Goal: Task Accomplishment & Management: Use online tool/utility

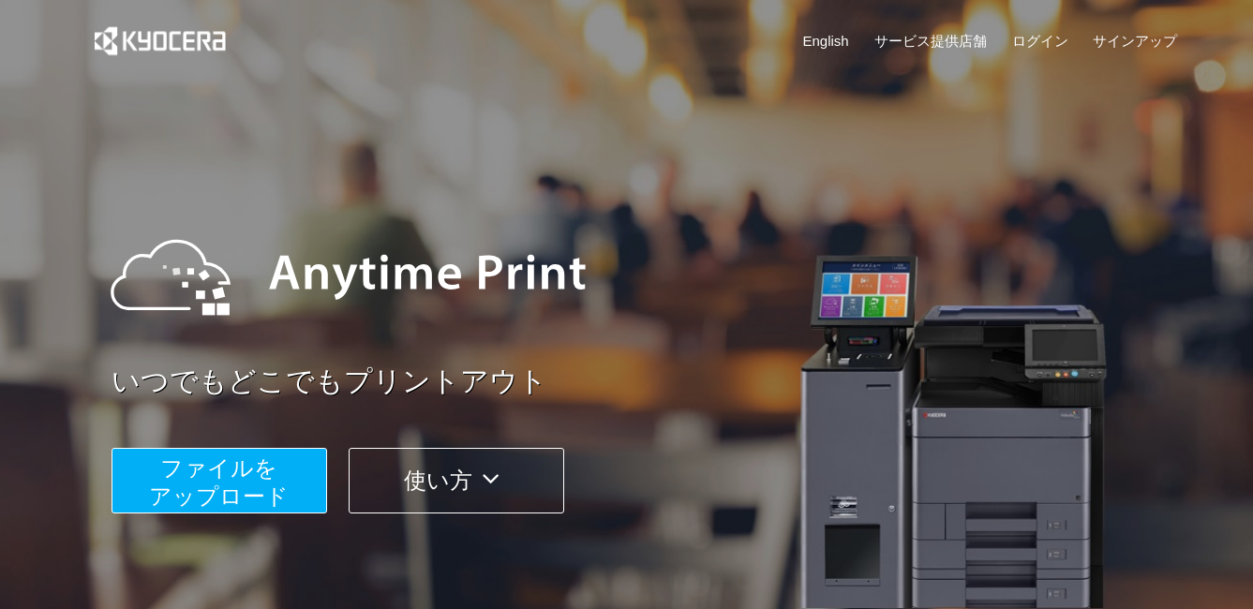
click at [259, 469] on span "ファイルを ​​アップロード" at bounding box center [219, 481] width 140 height 53
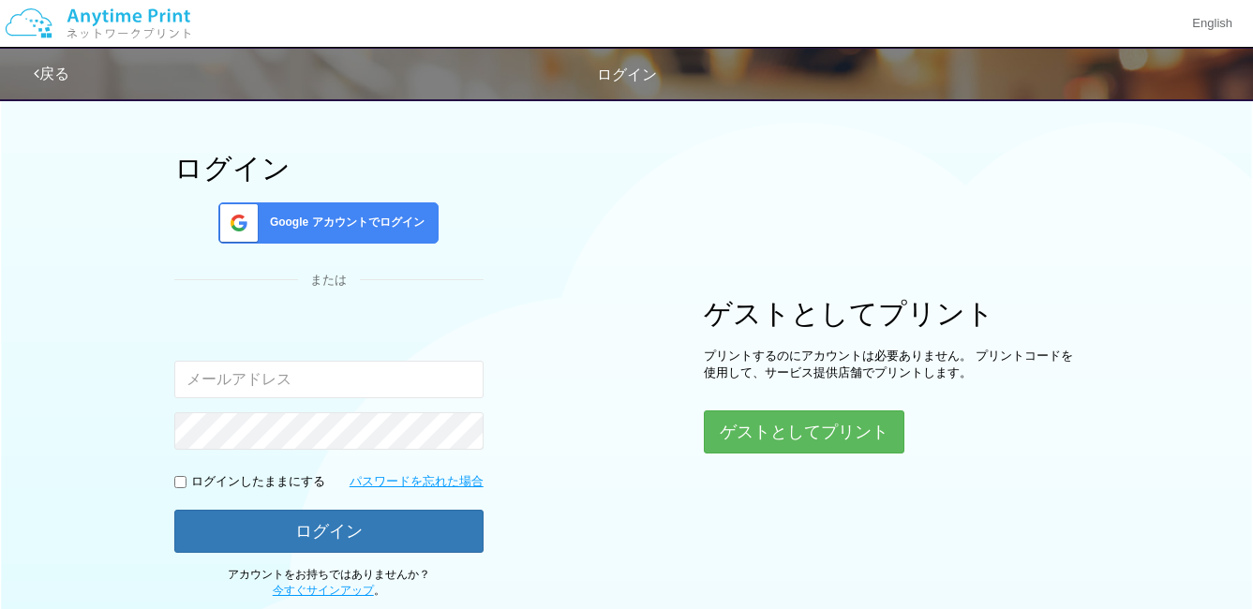
scroll to position [94, 0]
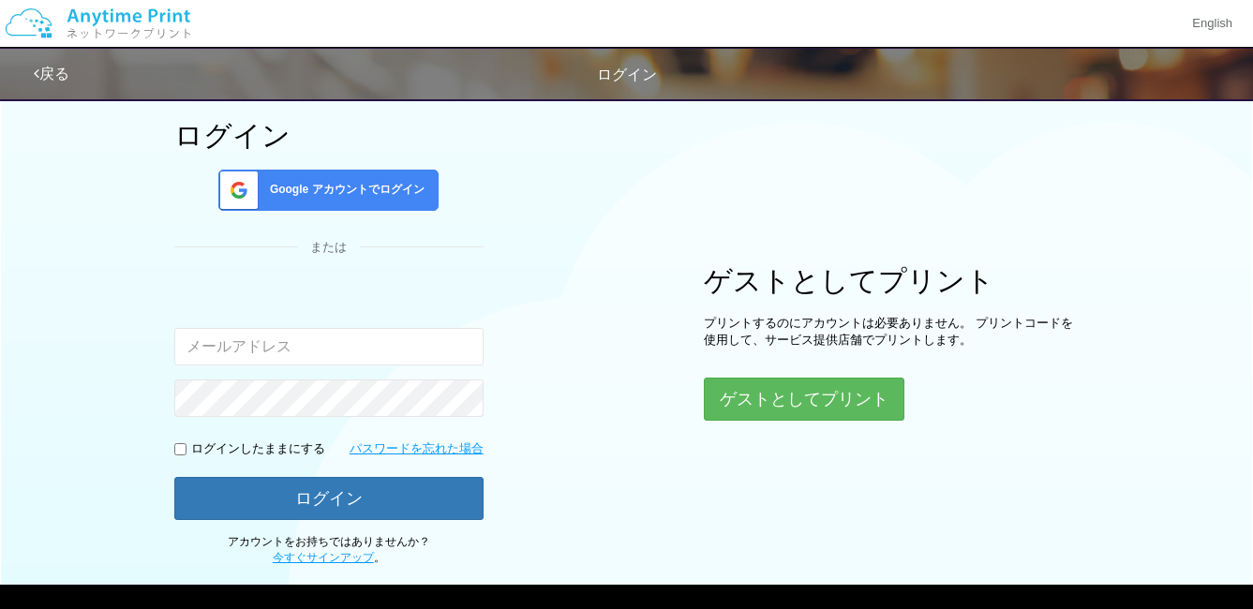
click at [349, 199] on div "Google アカウントでログイン" at bounding box center [328, 190] width 220 height 41
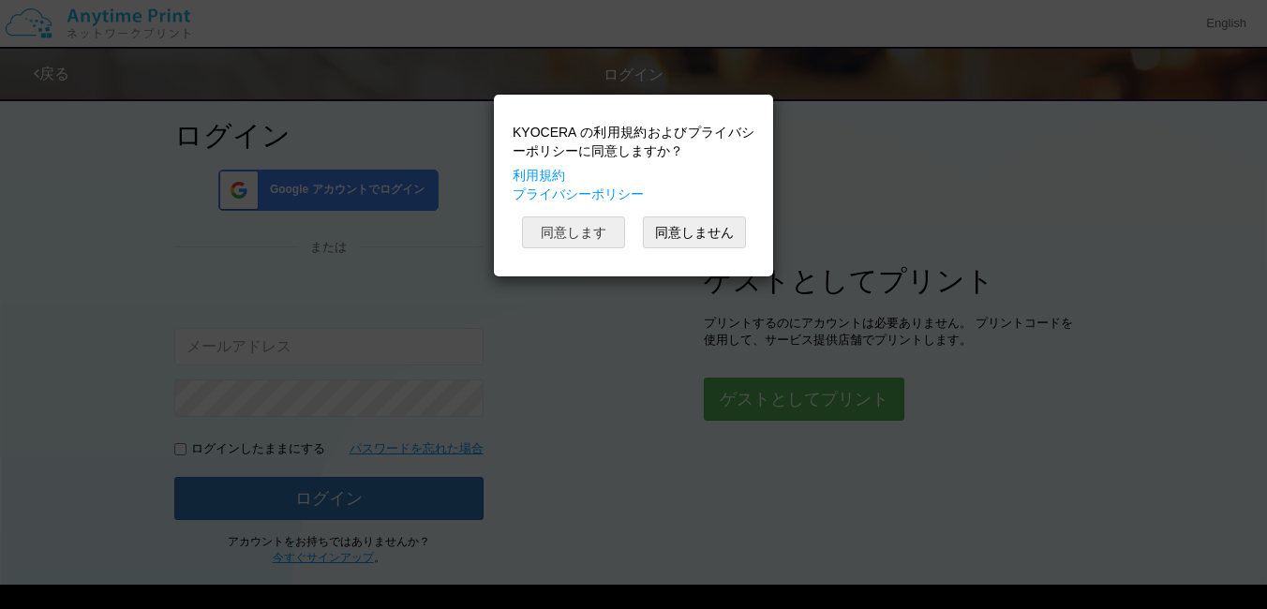
click at [580, 230] on button "同意します" at bounding box center [573, 232] width 103 height 32
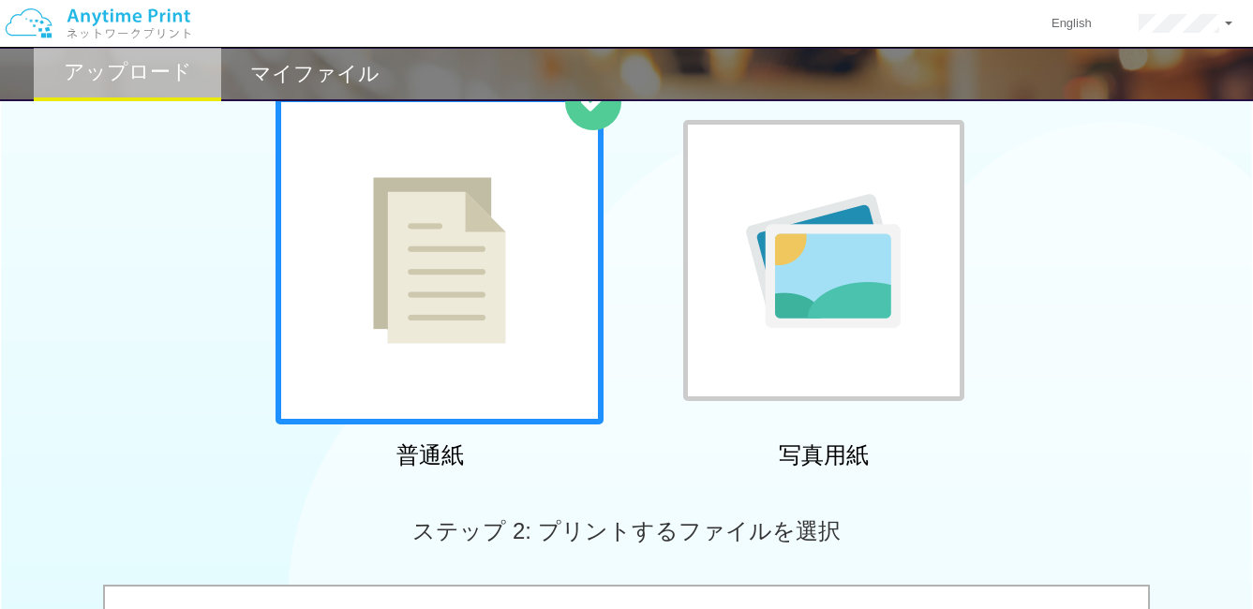
scroll to position [94, 0]
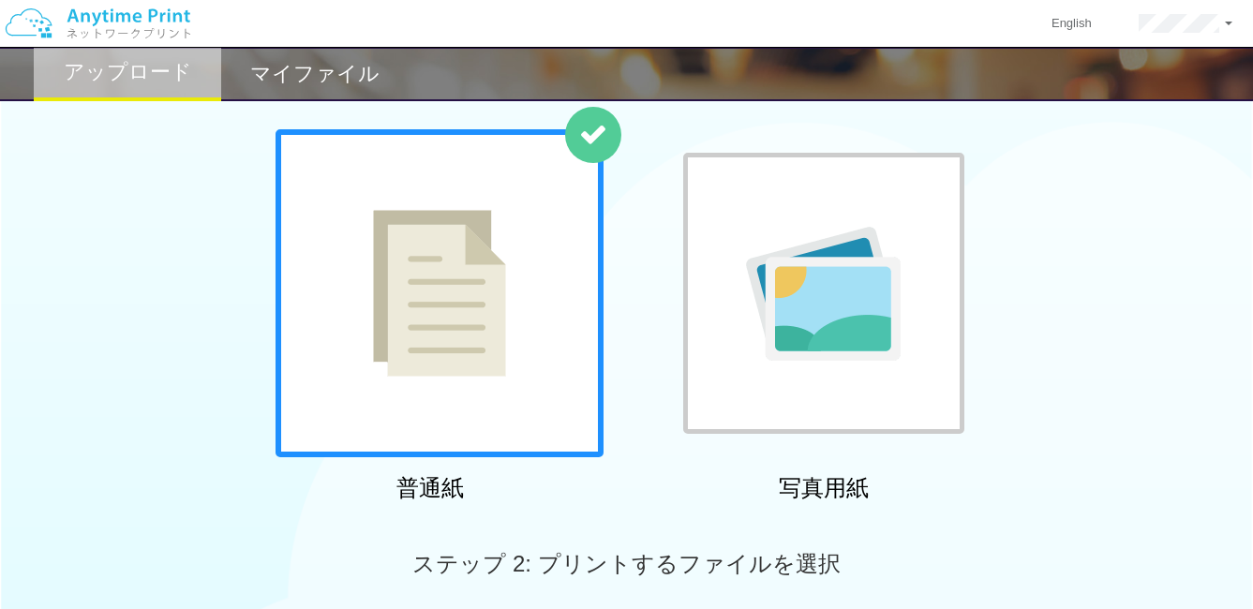
click at [779, 386] on div at bounding box center [823, 293] width 281 height 281
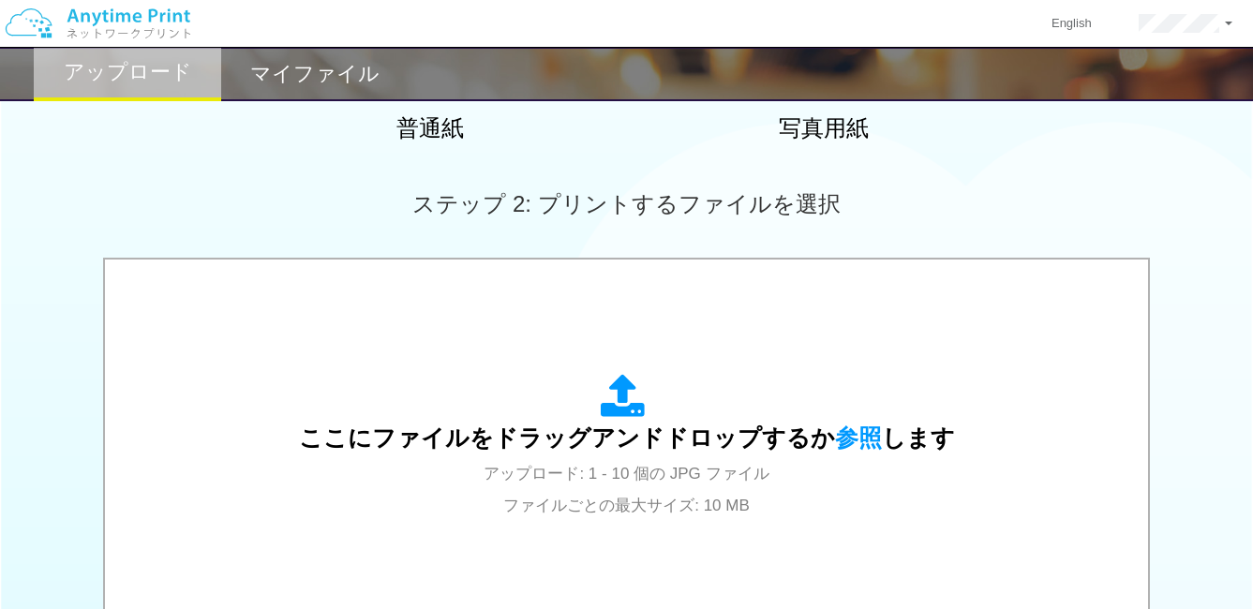
scroll to position [468, 0]
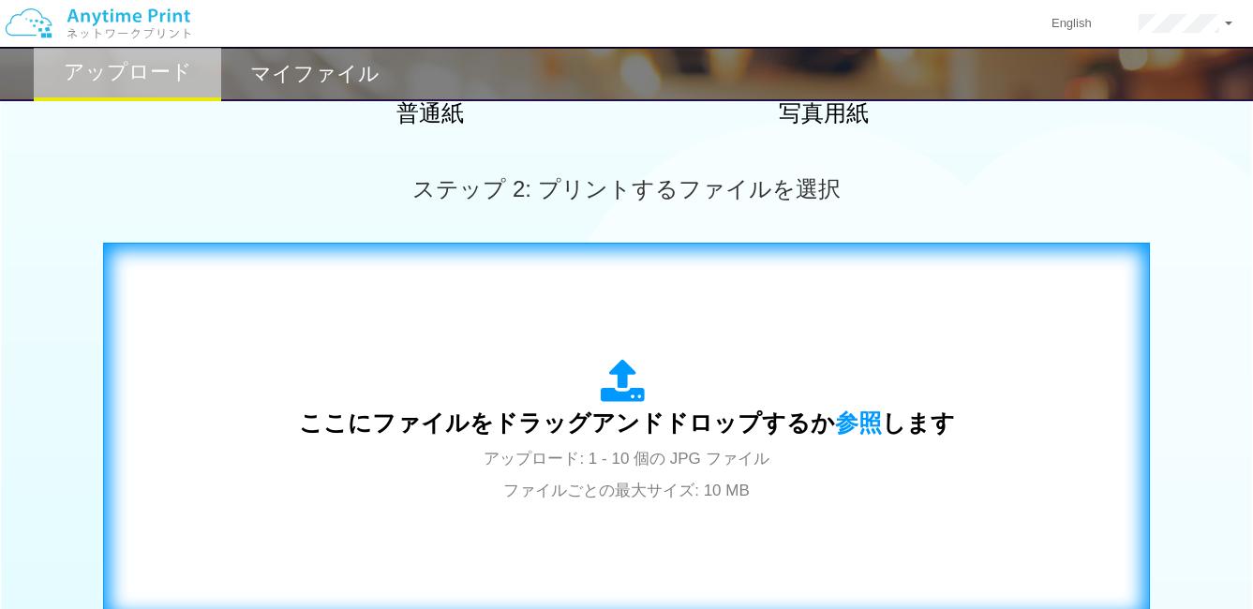
click at [710, 432] on span "ここにファイルをドラッグアンドドロップするか 参照 します" at bounding box center [627, 422] width 656 height 26
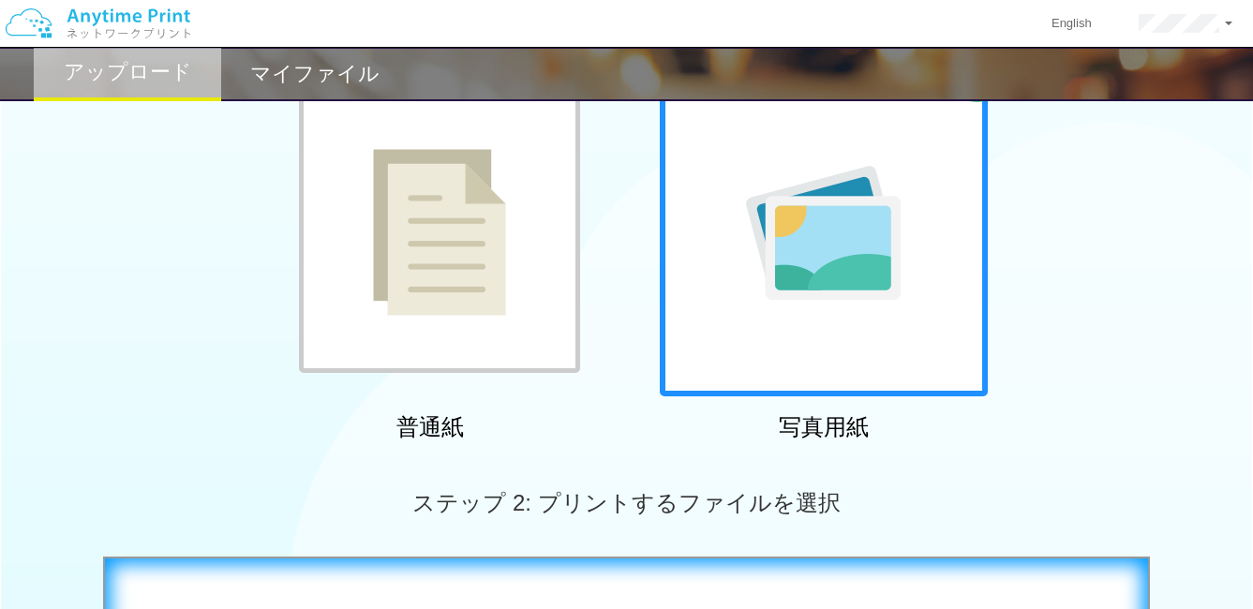
scroll to position [187, 0]
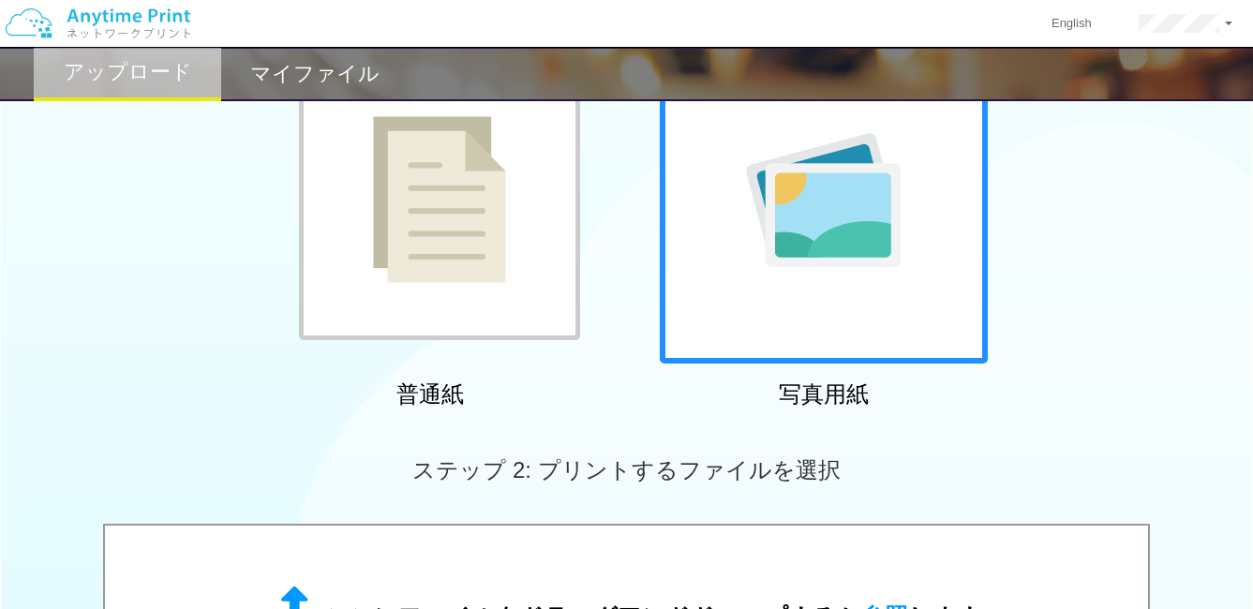
click at [440, 283] on img at bounding box center [439, 199] width 133 height 167
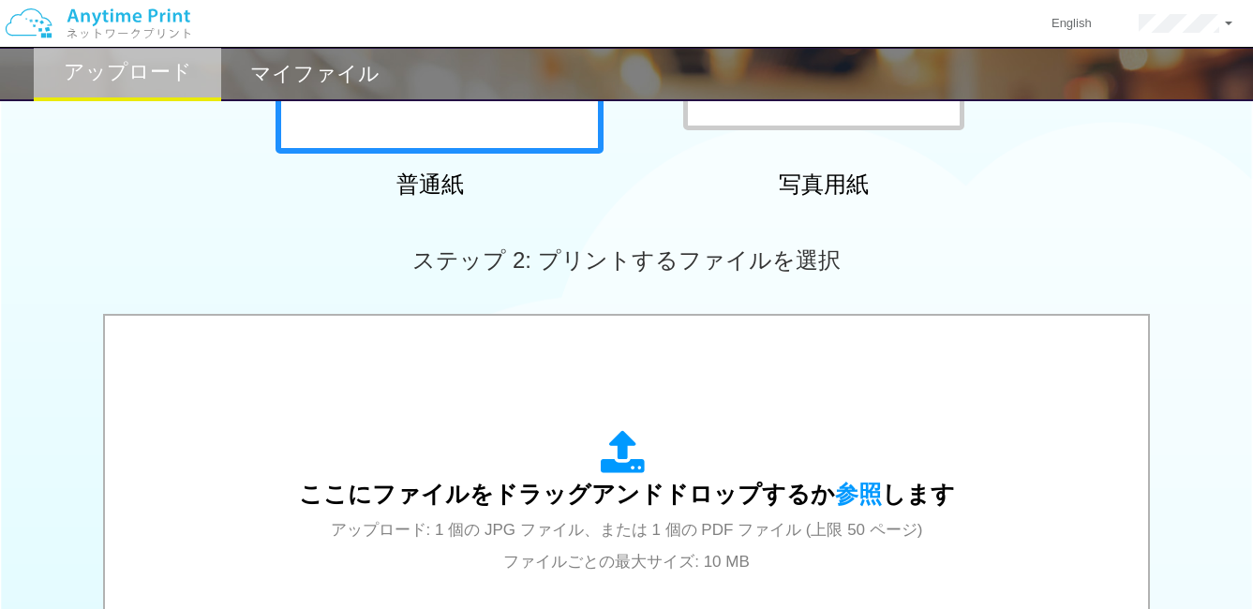
scroll to position [375, 0]
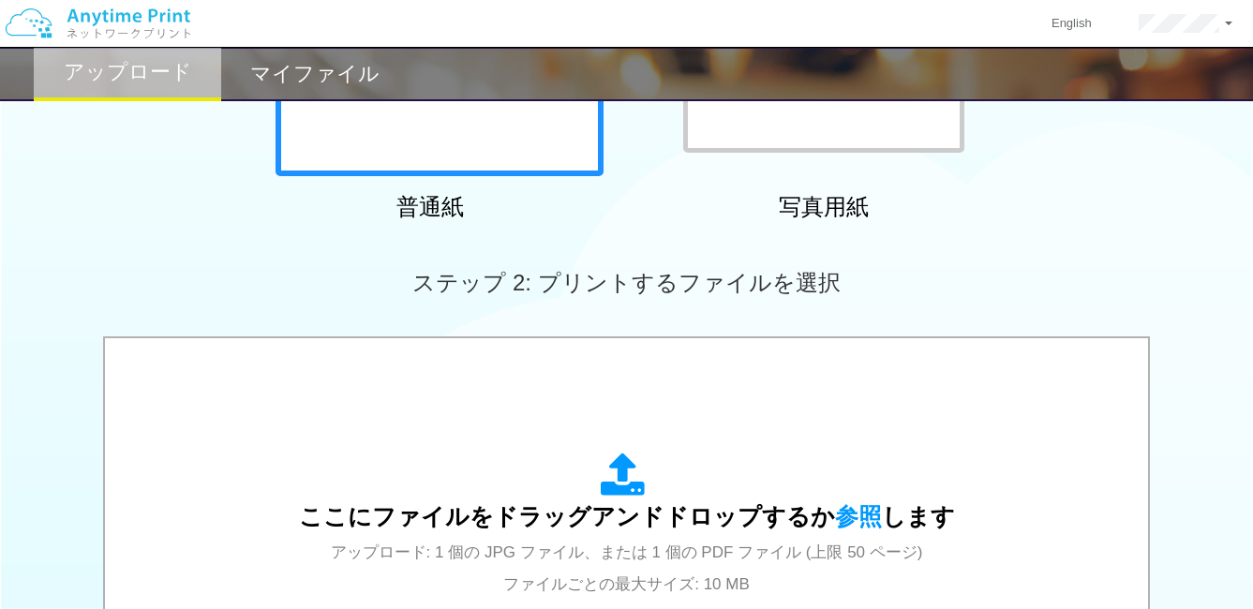
click at [790, 134] on div at bounding box center [823, 12] width 281 height 281
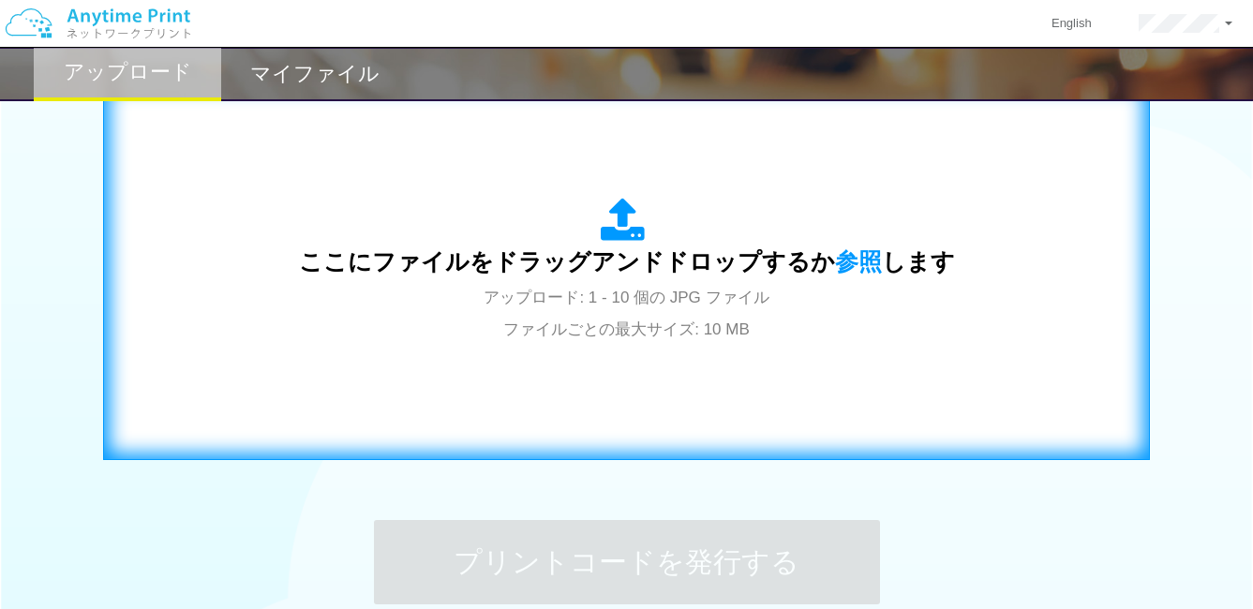
scroll to position [629, 0]
click at [839, 260] on span "参照" at bounding box center [858, 262] width 47 height 26
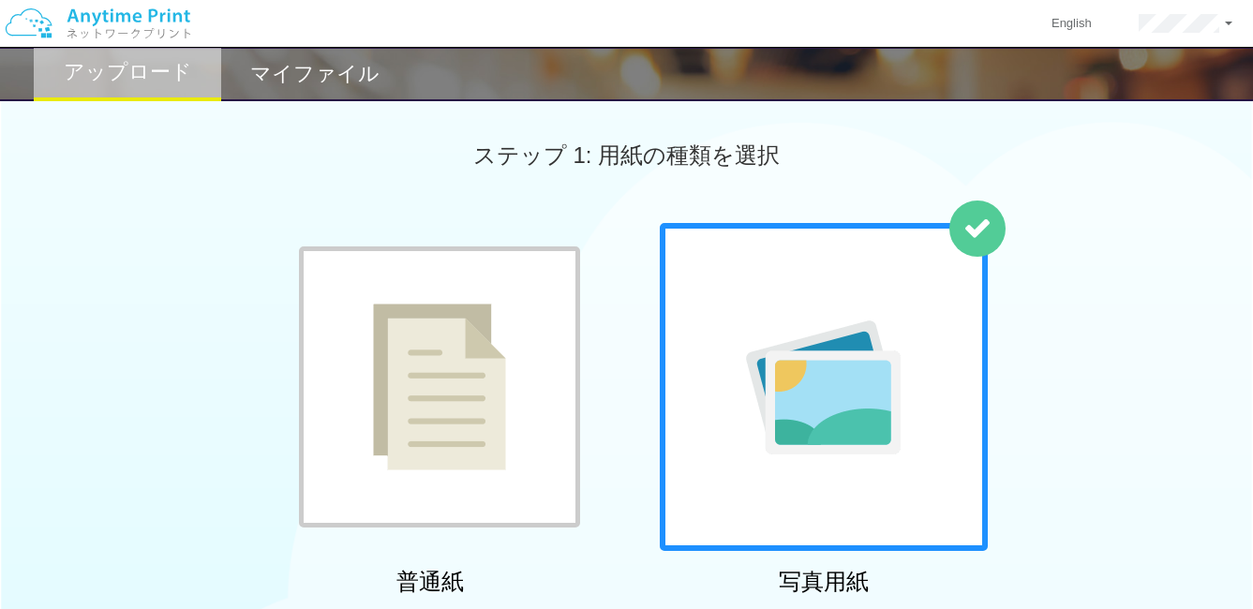
scroll to position [629, 0]
